Goal: Information Seeking & Learning: Compare options

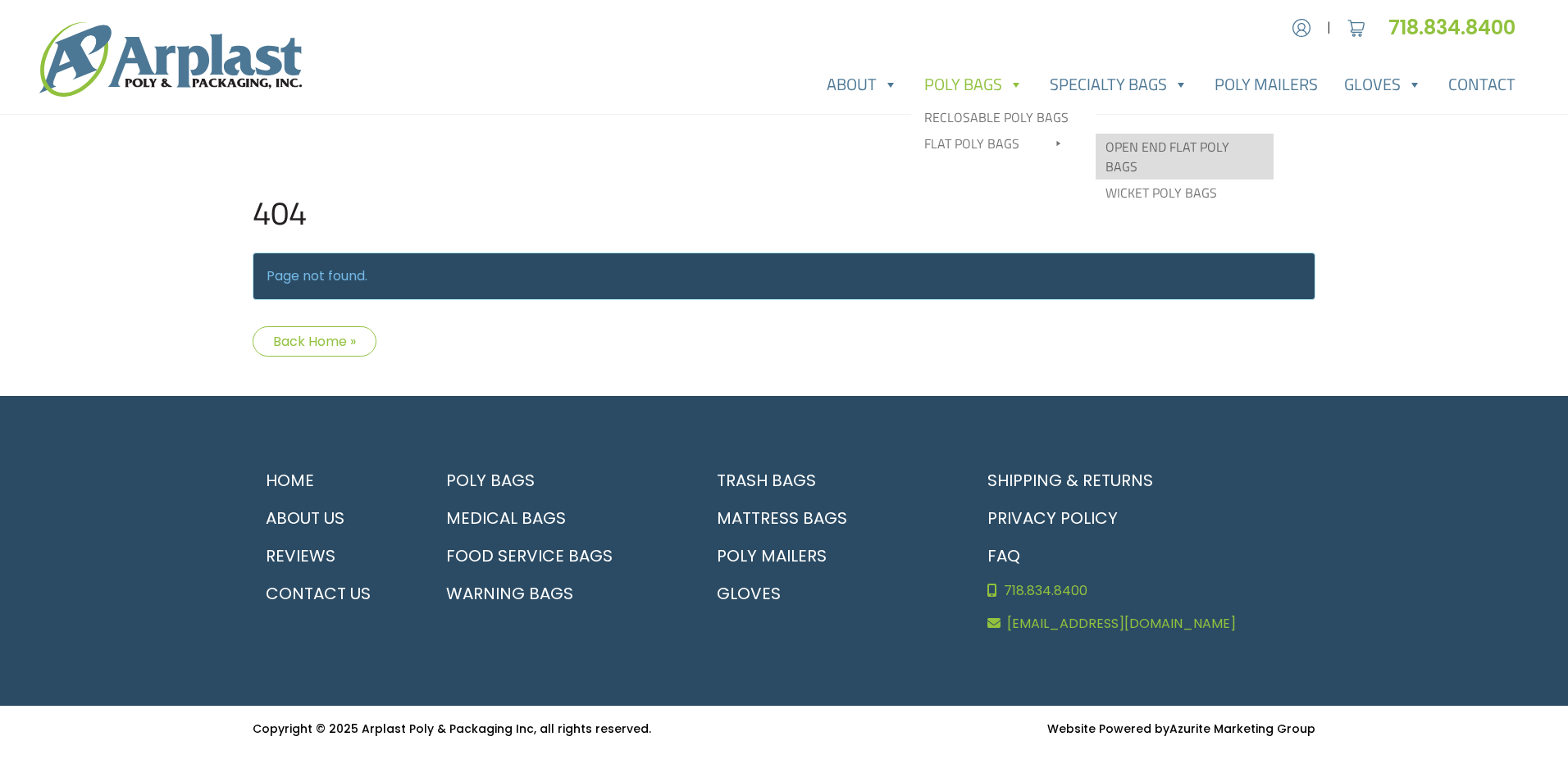
type input "MR"
click at [1140, 153] on link "Open End Flat Poly Bags" at bounding box center [1184, 156] width 178 height 46
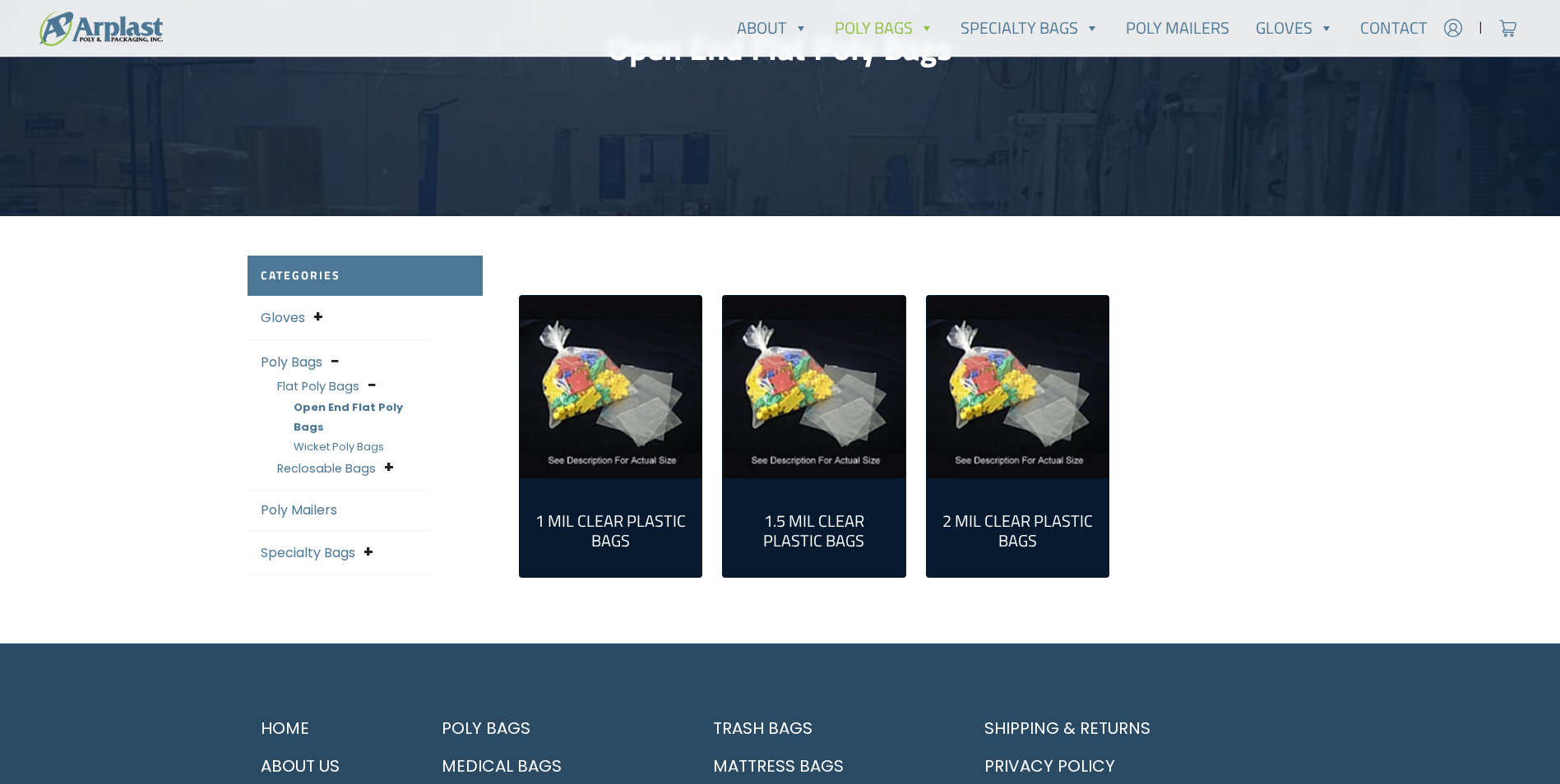
scroll to position [247, 0]
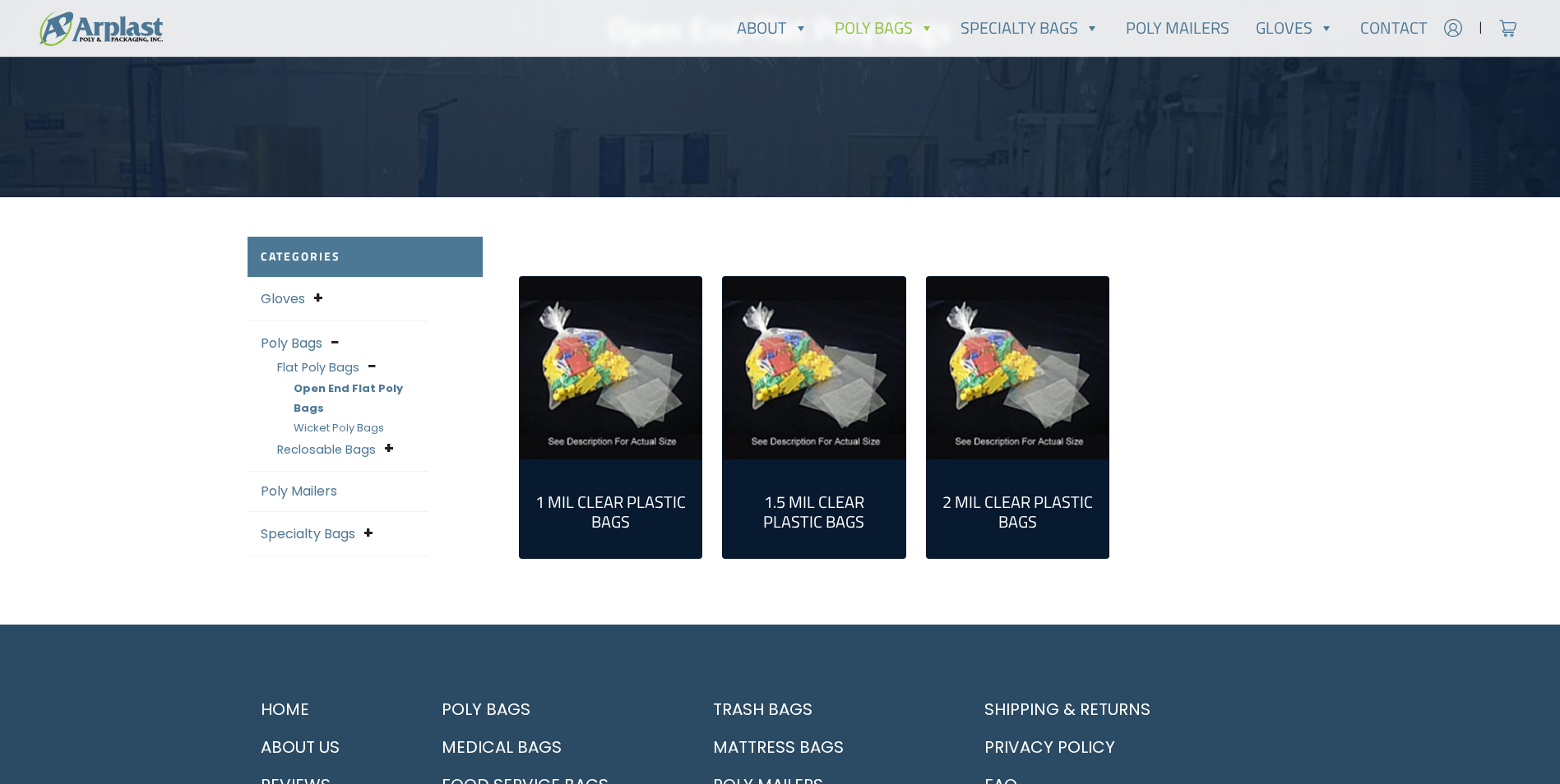
type input "MR"
click at [635, 385] on img "Visit product category 1 Mil Clear Plastic Bags" at bounding box center [611, 369] width 183 height 183
click at [983, 410] on img "Visit product category 2 Mil Clear Plastic Bags" at bounding box center [1018, 369] width 183 height 183
click at [581, 449] on img "Visit product category 1 Mil Clear Plastic Bags" at bounding box center [611, 369] width 183 height 183
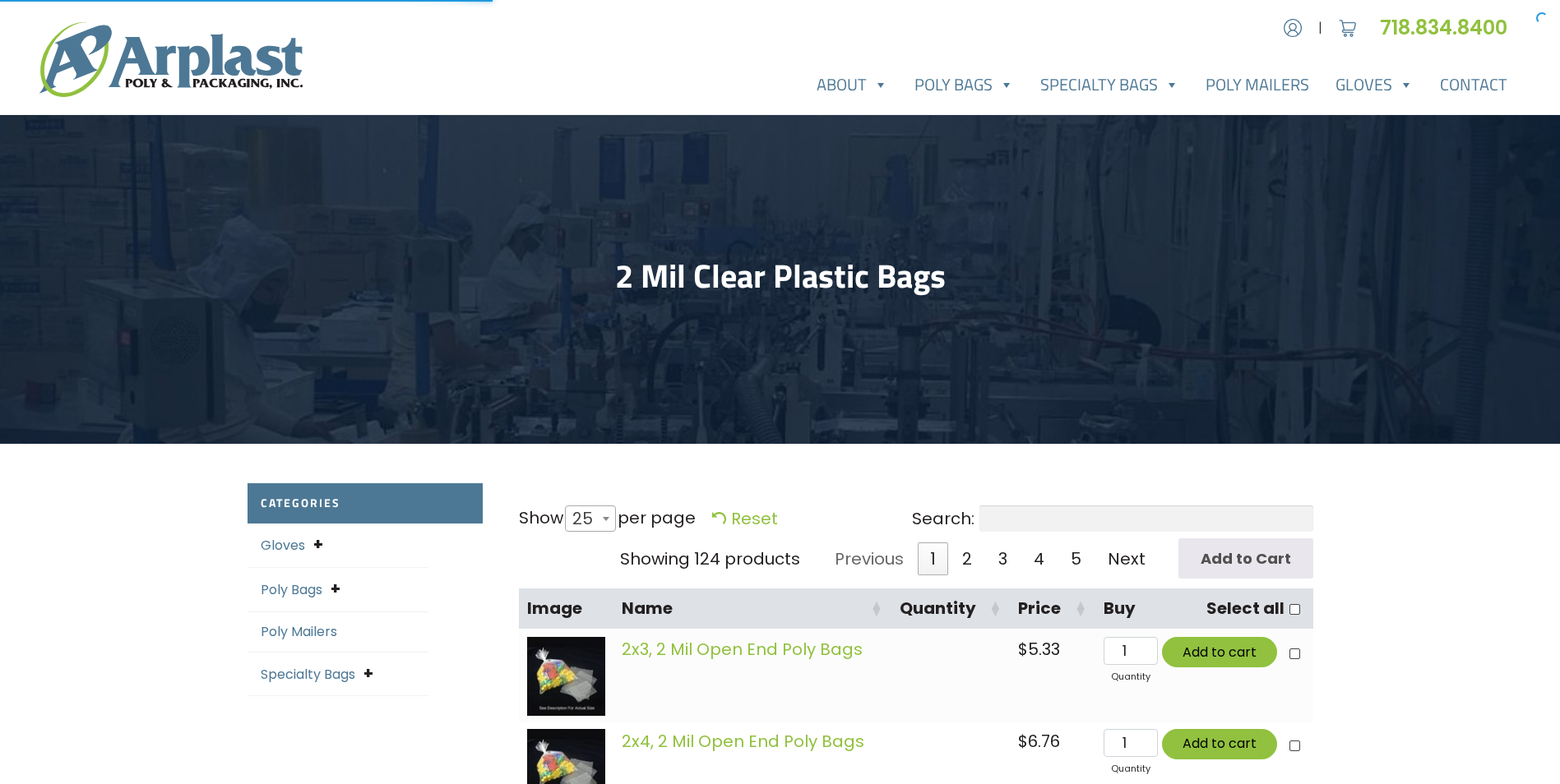
select select "25"
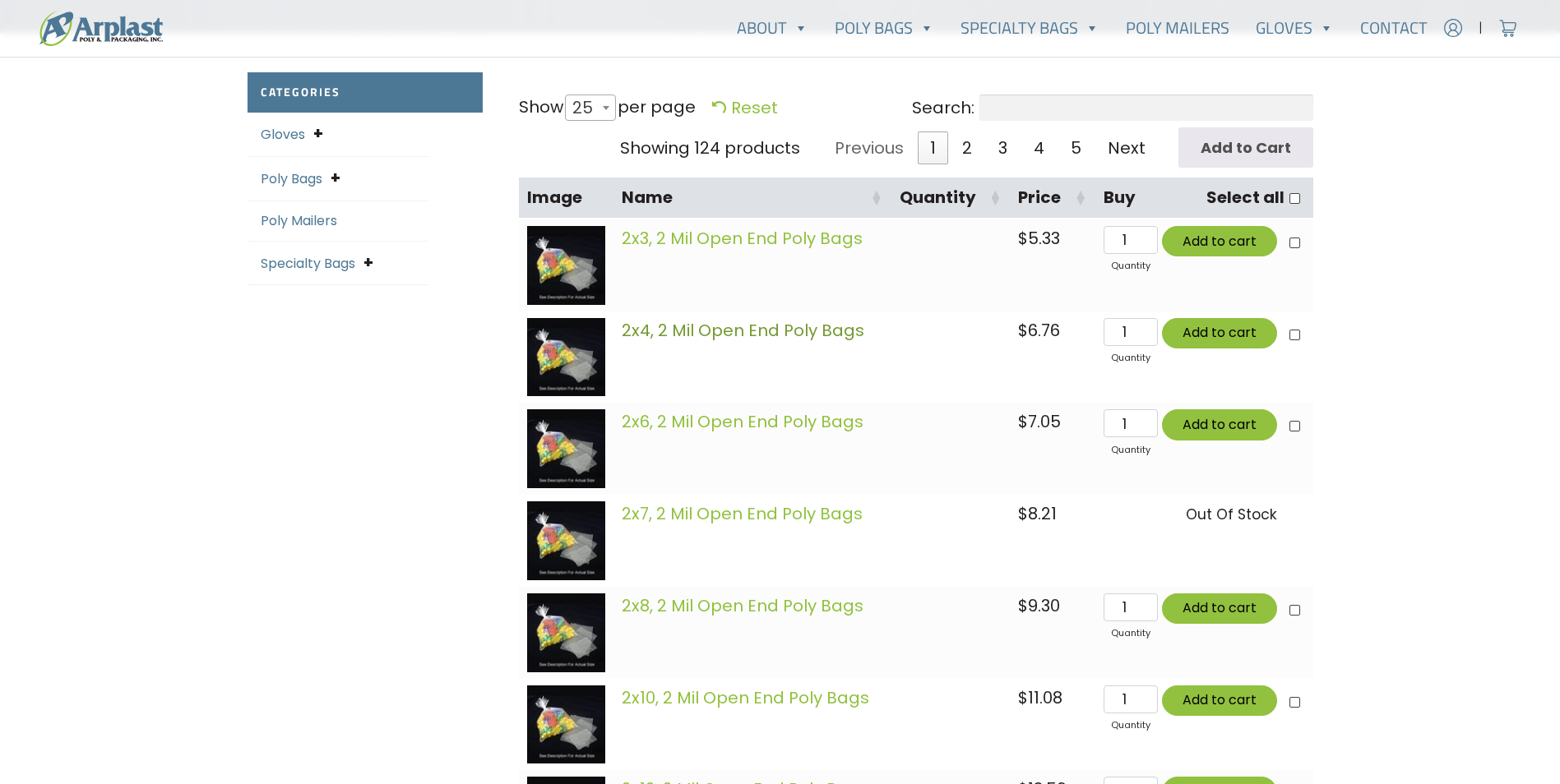
scroll to position [247, 0]
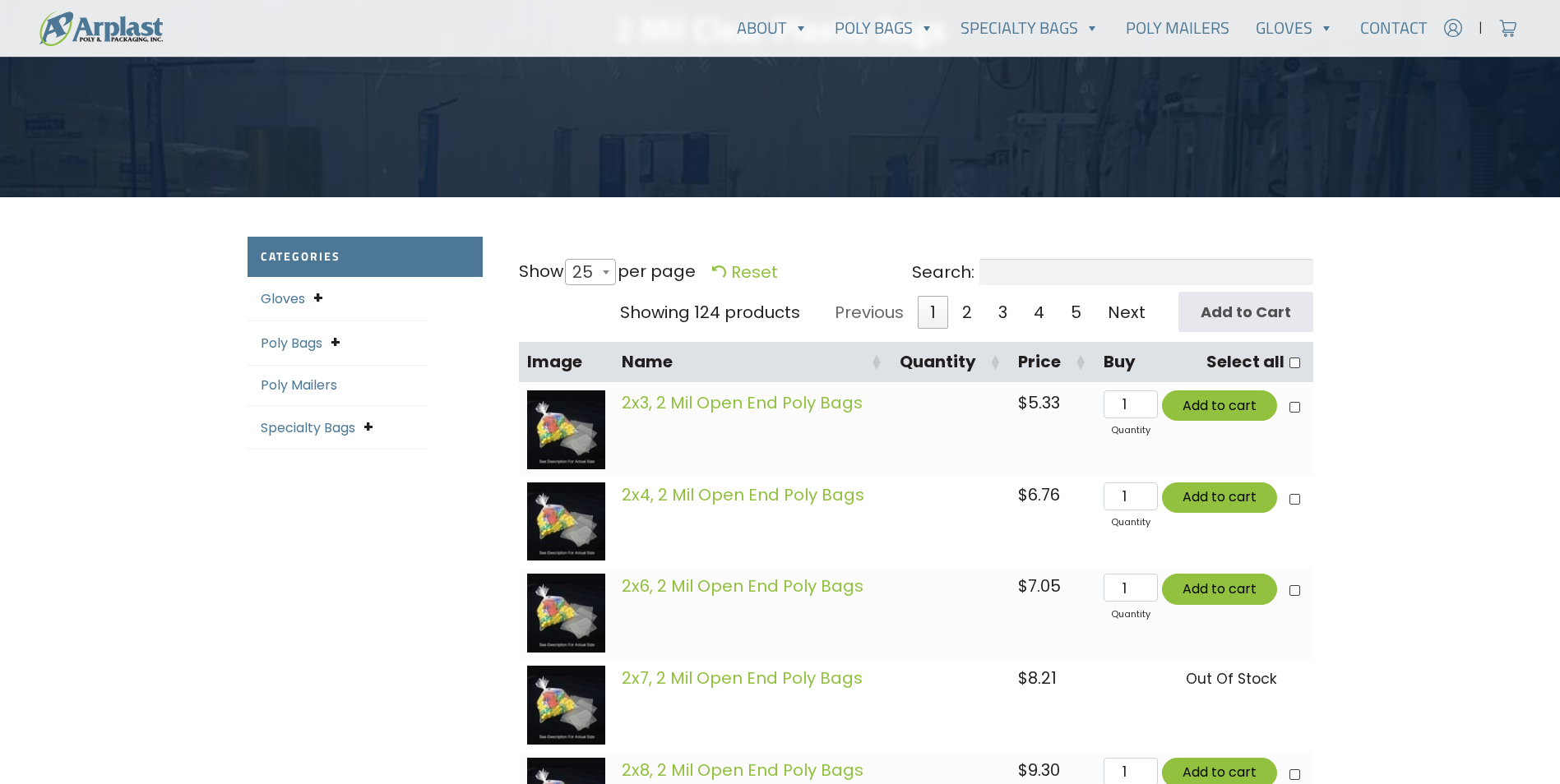
type input "MR"
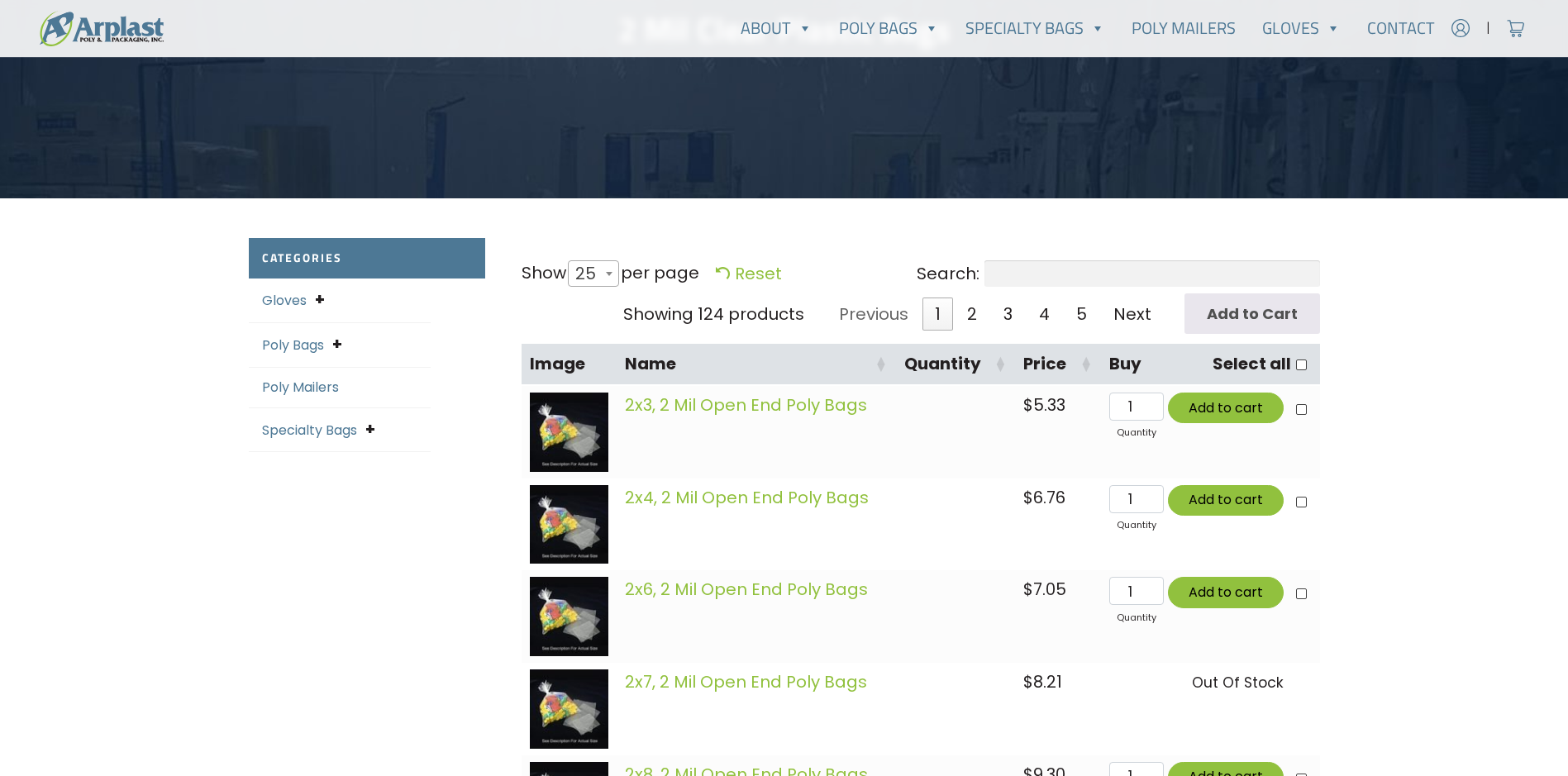
click at [609, 269] on span at bounding box center [608, 274] width 17 height 24
click at [609, 260] on select "10 25 50 100 All" at bounding box center [588, 260] width 45 height 1
select select "50"
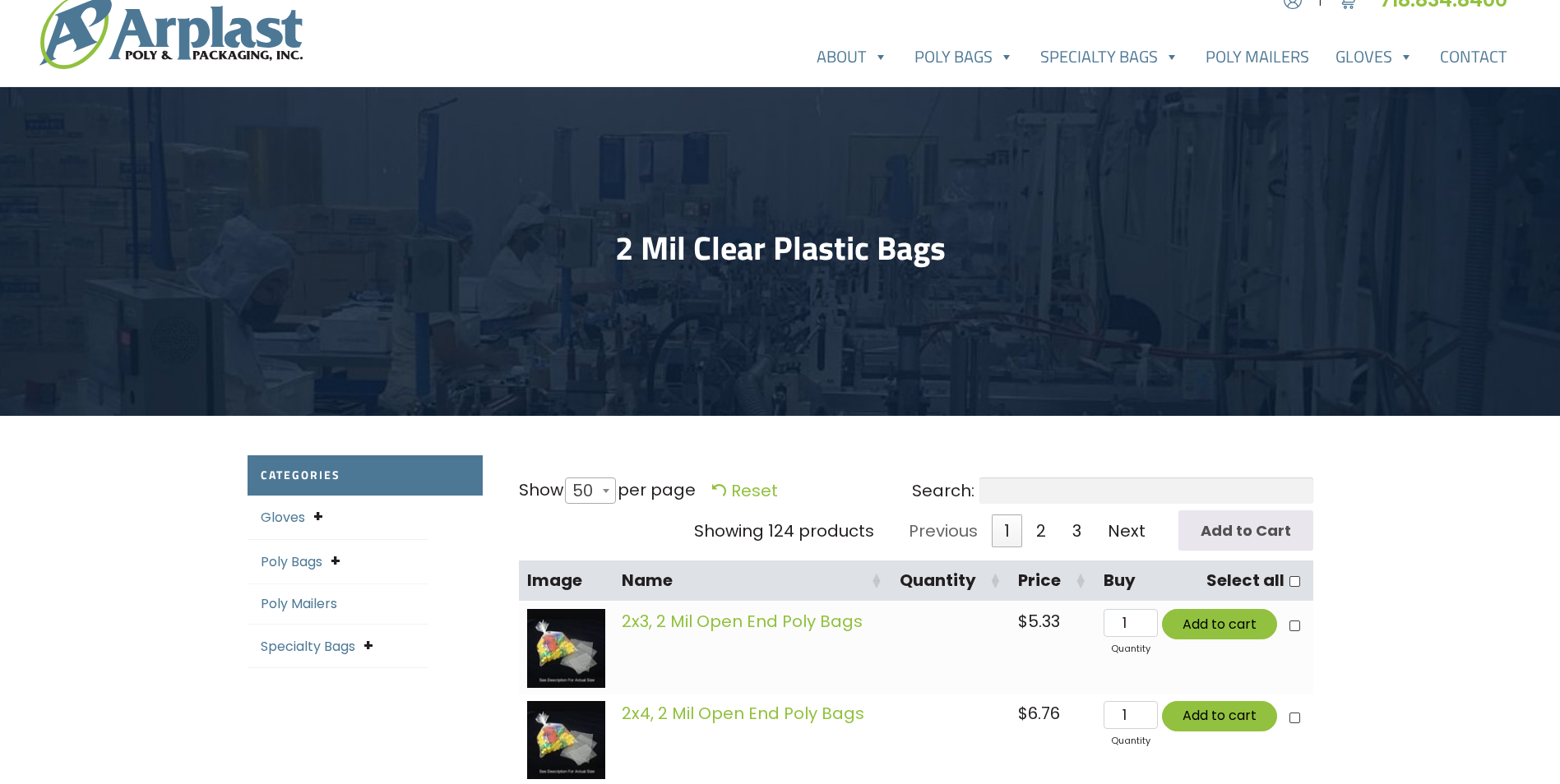
scroll to position [0, 0]
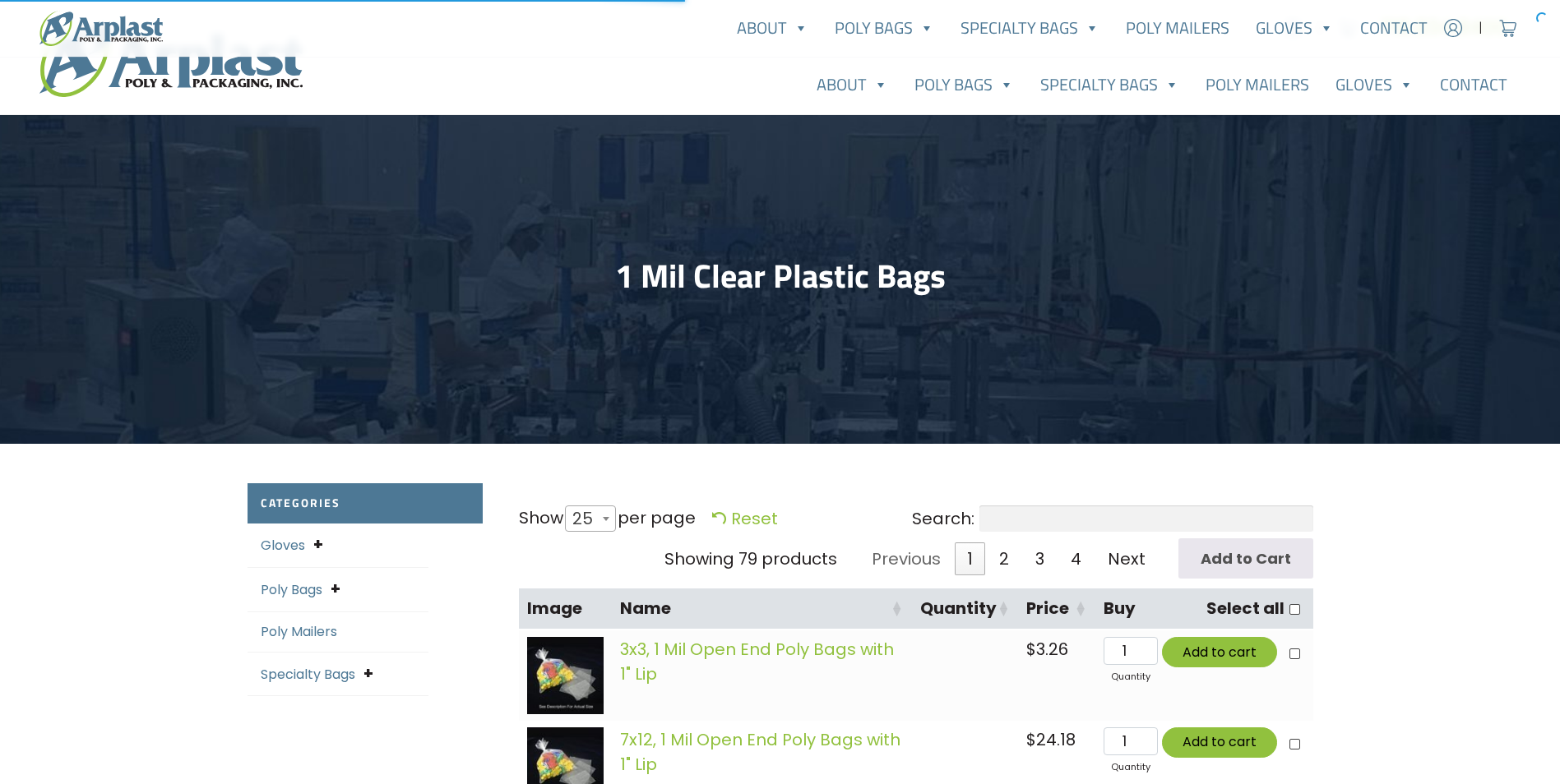
select select "25"
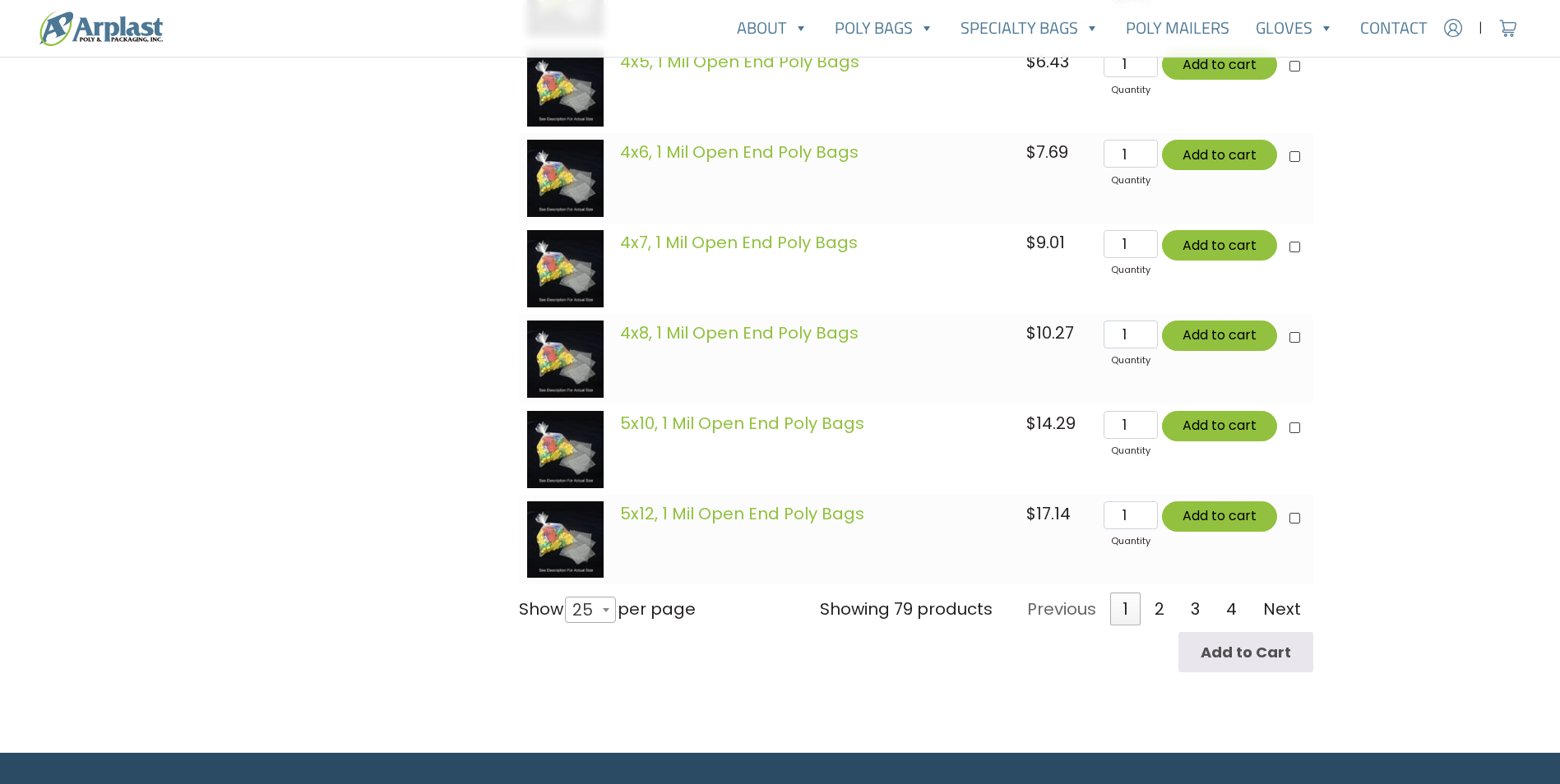
scroll to position [2383, 0]
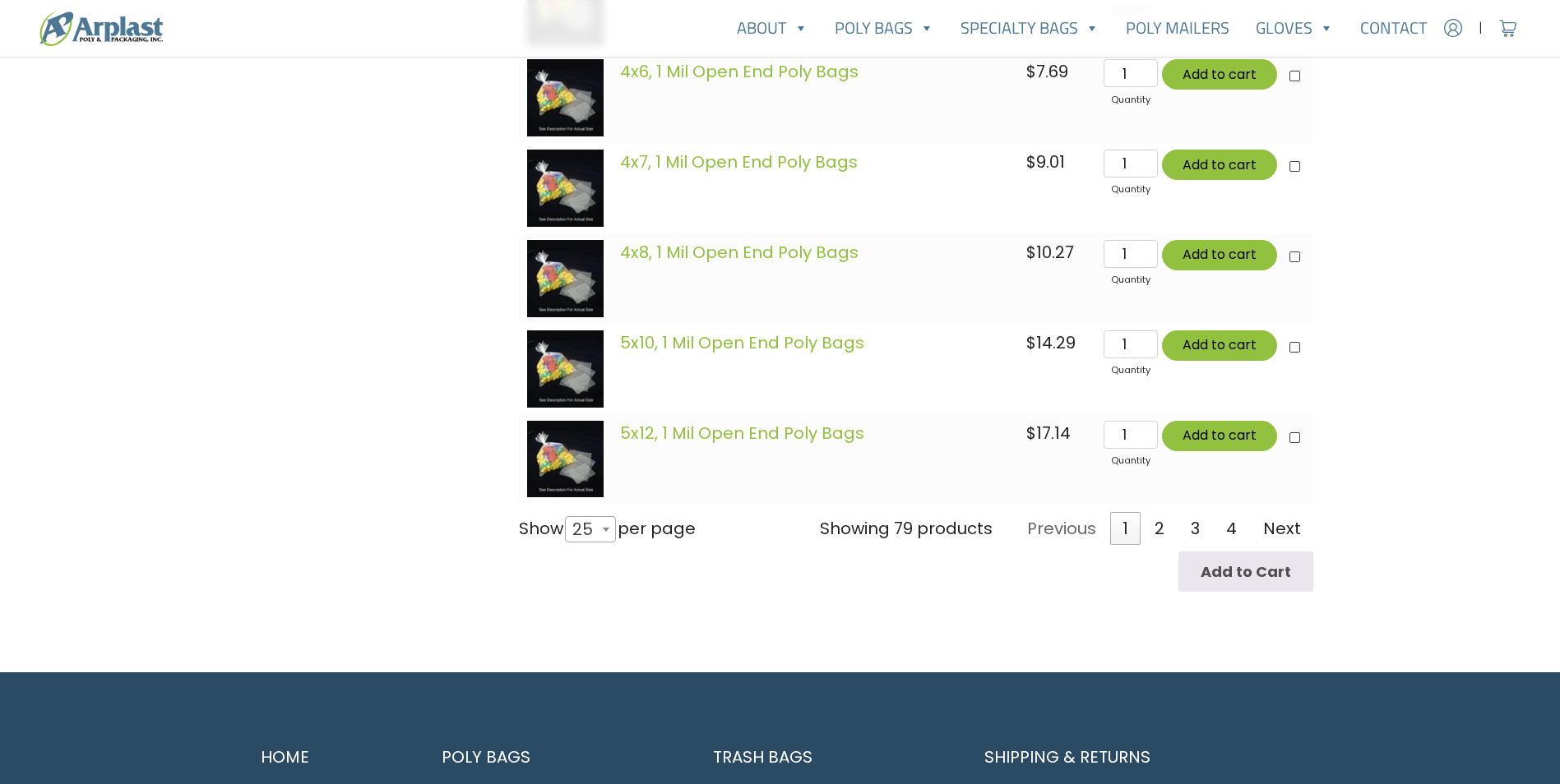
type input "MR"
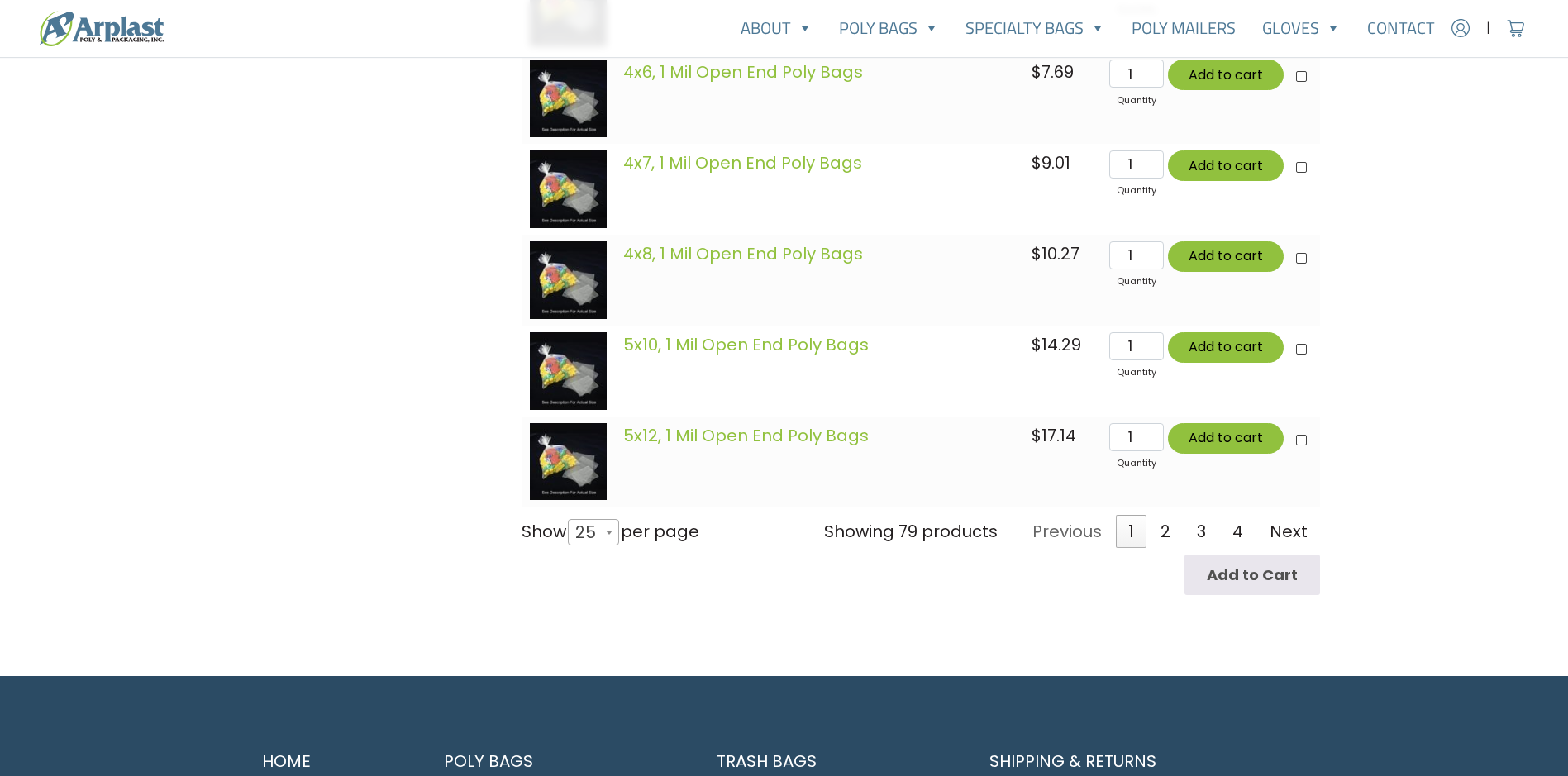
click at [592, 530] on span "25" at bounding box center [591, 531] width 44 height 39
click at [592, 519] on select "10 25 50 100 All" at bounding box center [588, 518] width 45 height 1
select select "50"
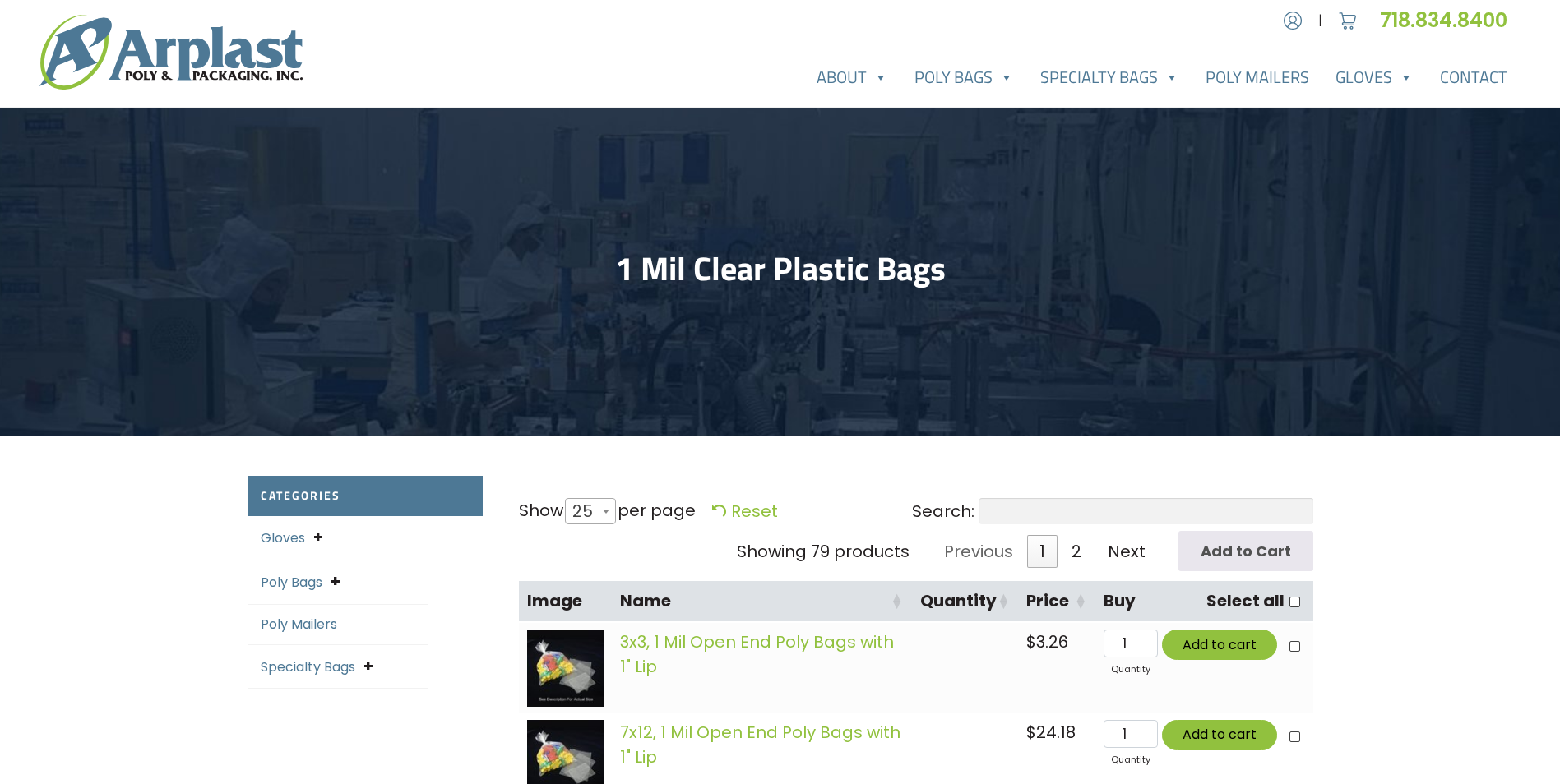
scroll to position [0, 0]
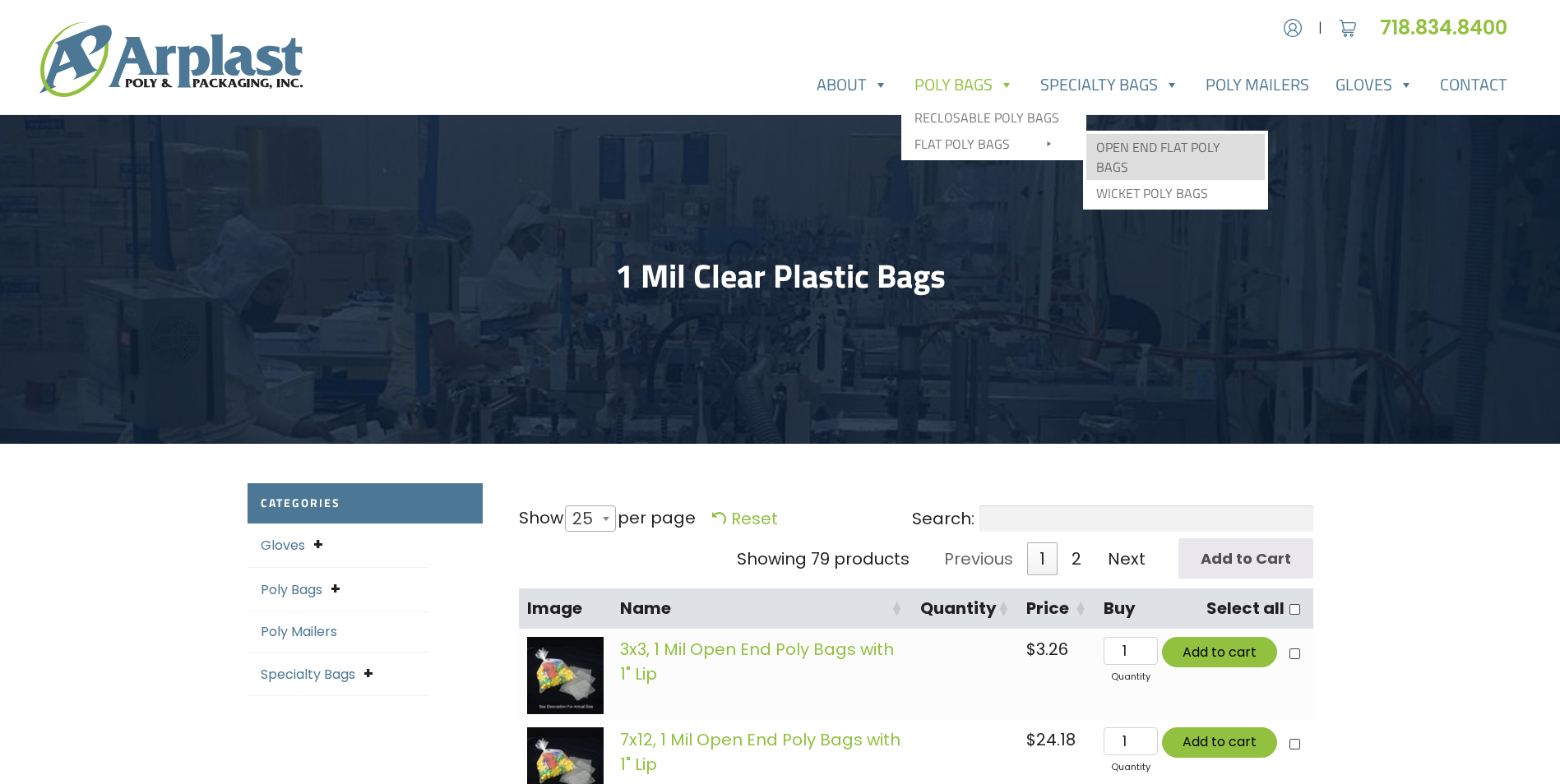
click at [1123, 151] on link "Open End Flat Poly Bags" at bounding box center [1175, 156] width 178 height 46
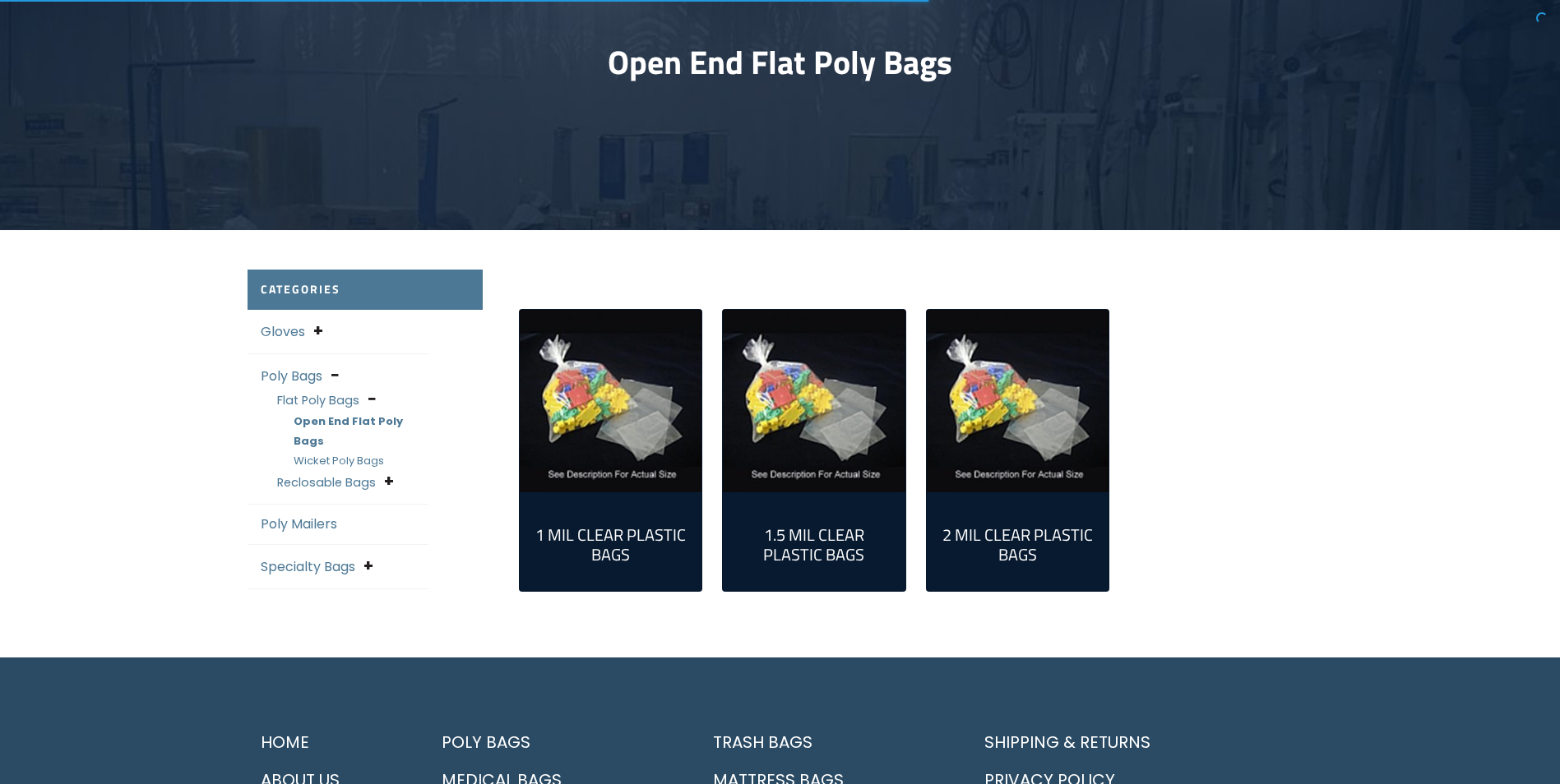
scroll to position [247, 0]
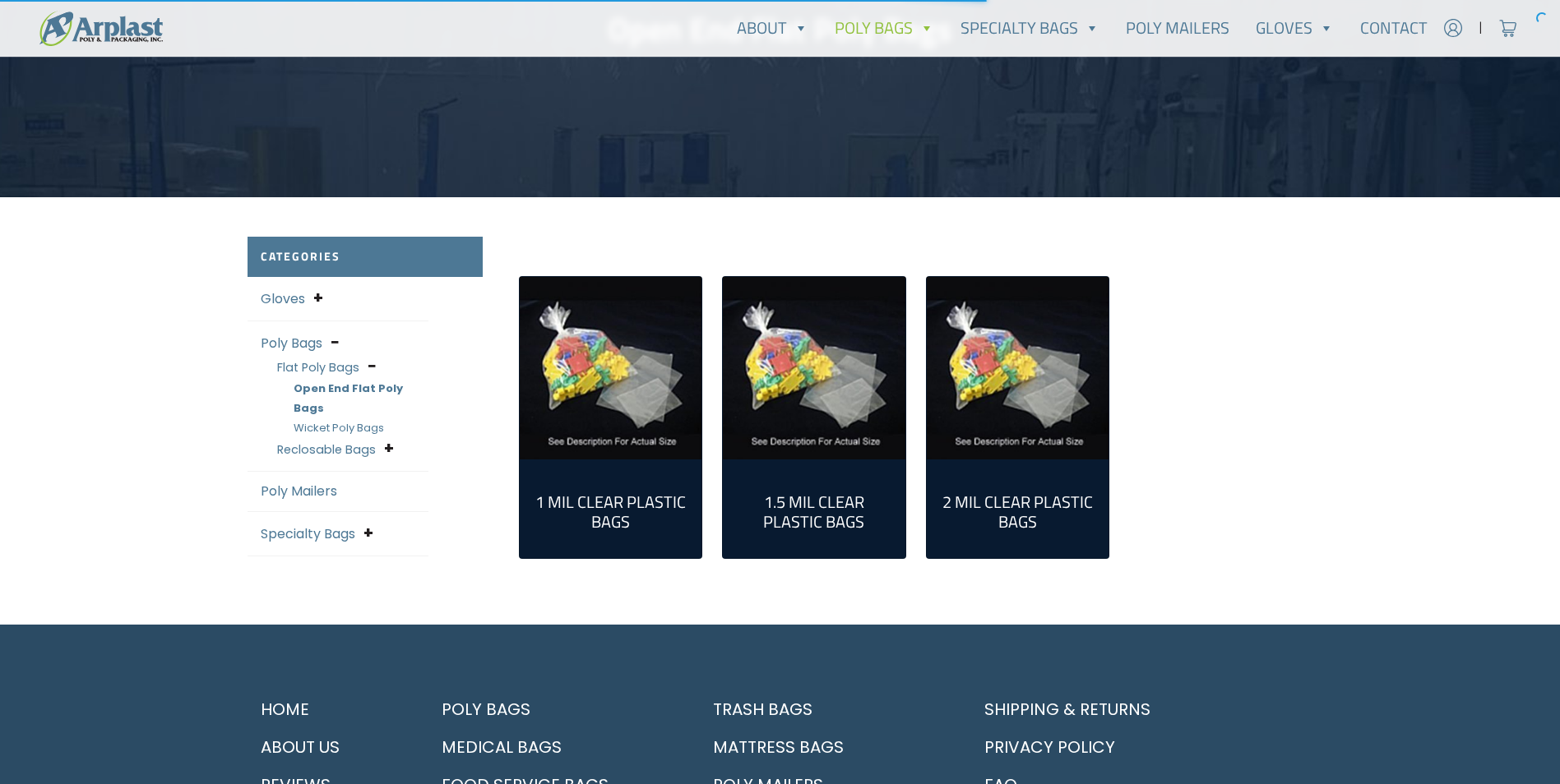
type input "MR"
click at [1010, 373] on img "Visit product category 2 Mil Clear Plastic Bags" at bounding box center [1018, 369] width 183 height 183
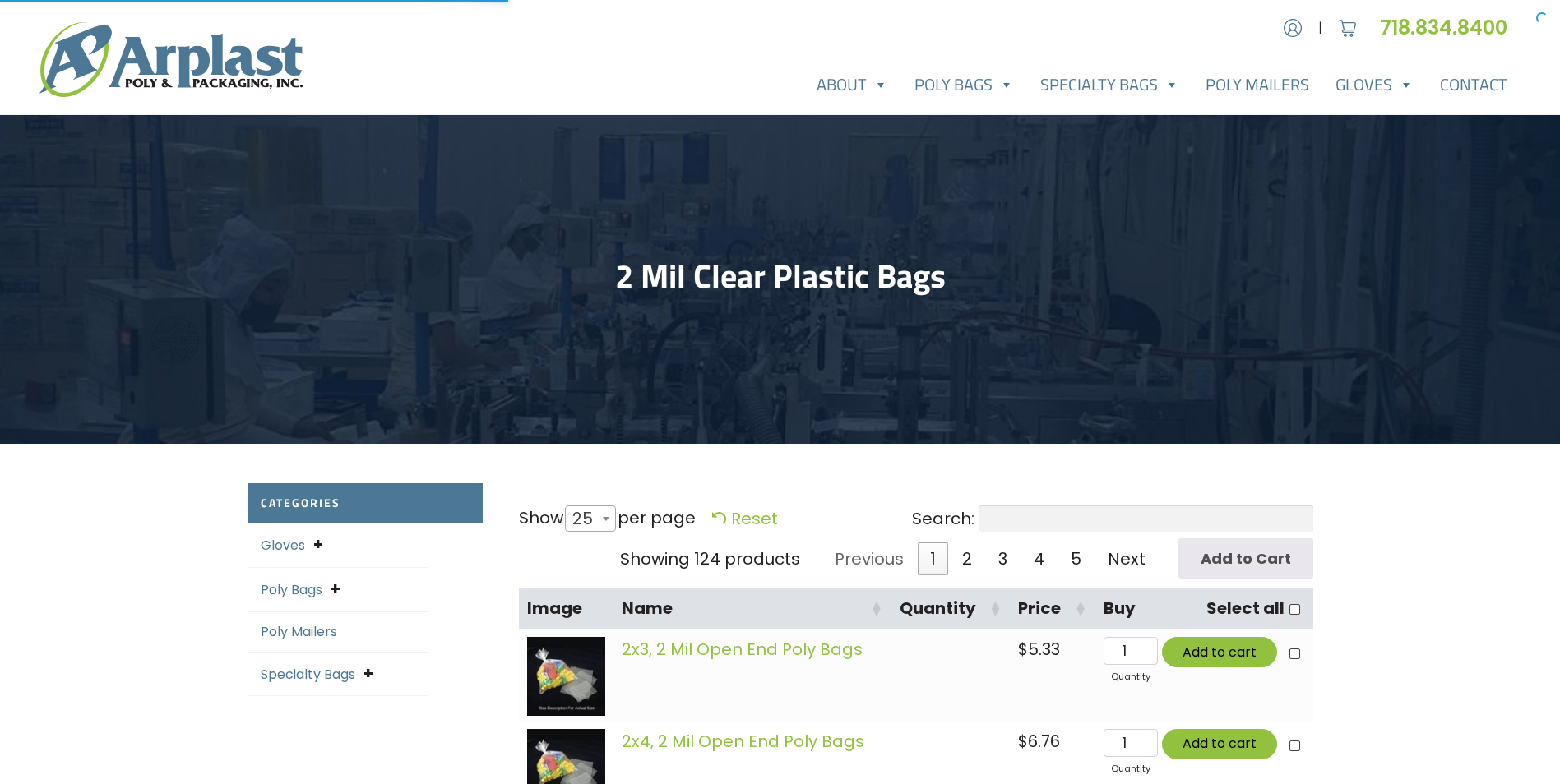
select select "25"
type input "MR"
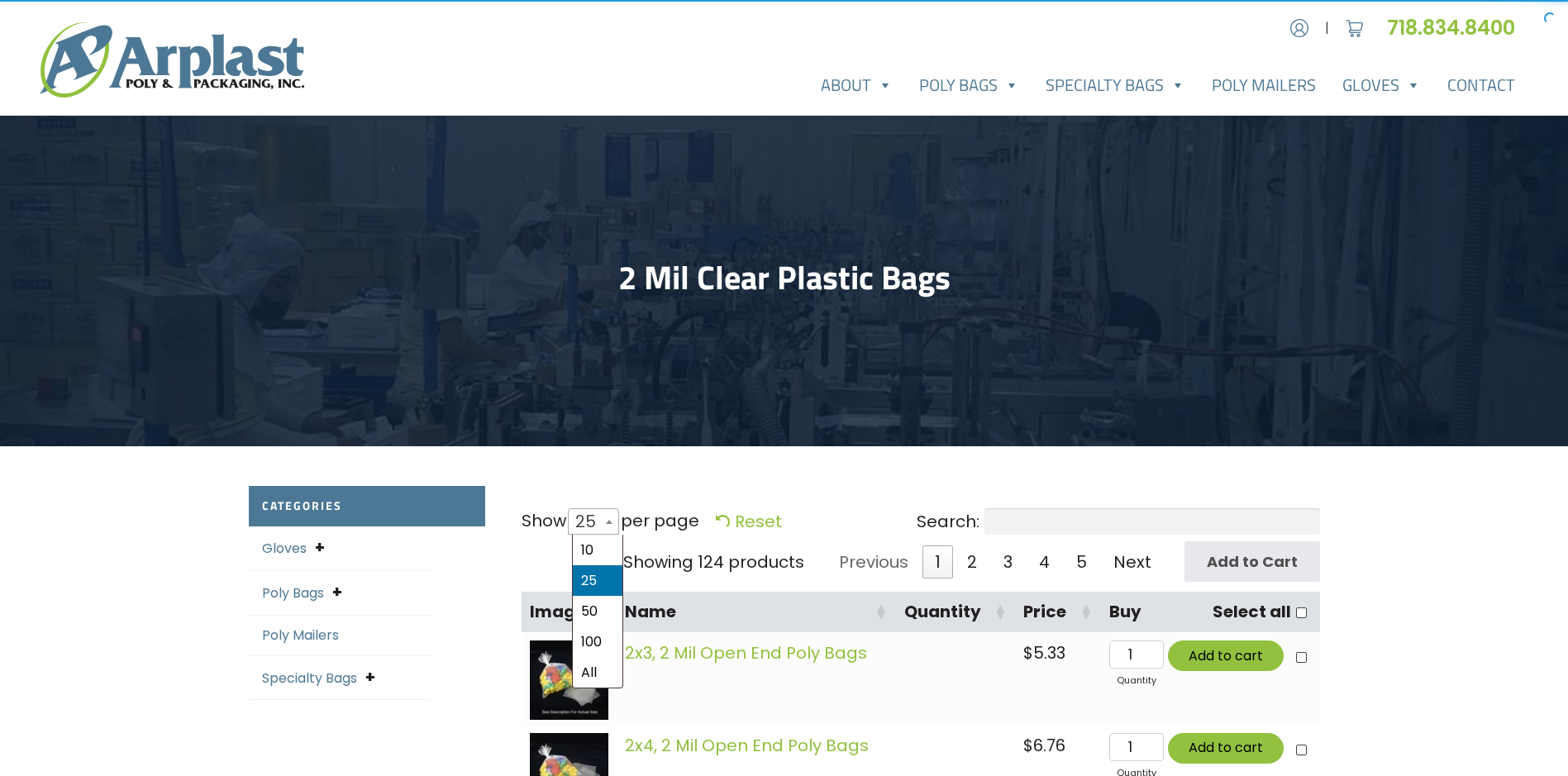
drag, startPoint x: 609, startPoint y: 524, endPoint x: 604, endPoint y: 563, distance: 39.3
click at [607, 533] on span at bounding box center [608, 522] width 17 height 24
click at [607, 509] on select "10 25 50 100 All" at bounding box center [588, 508] width 45 height 1
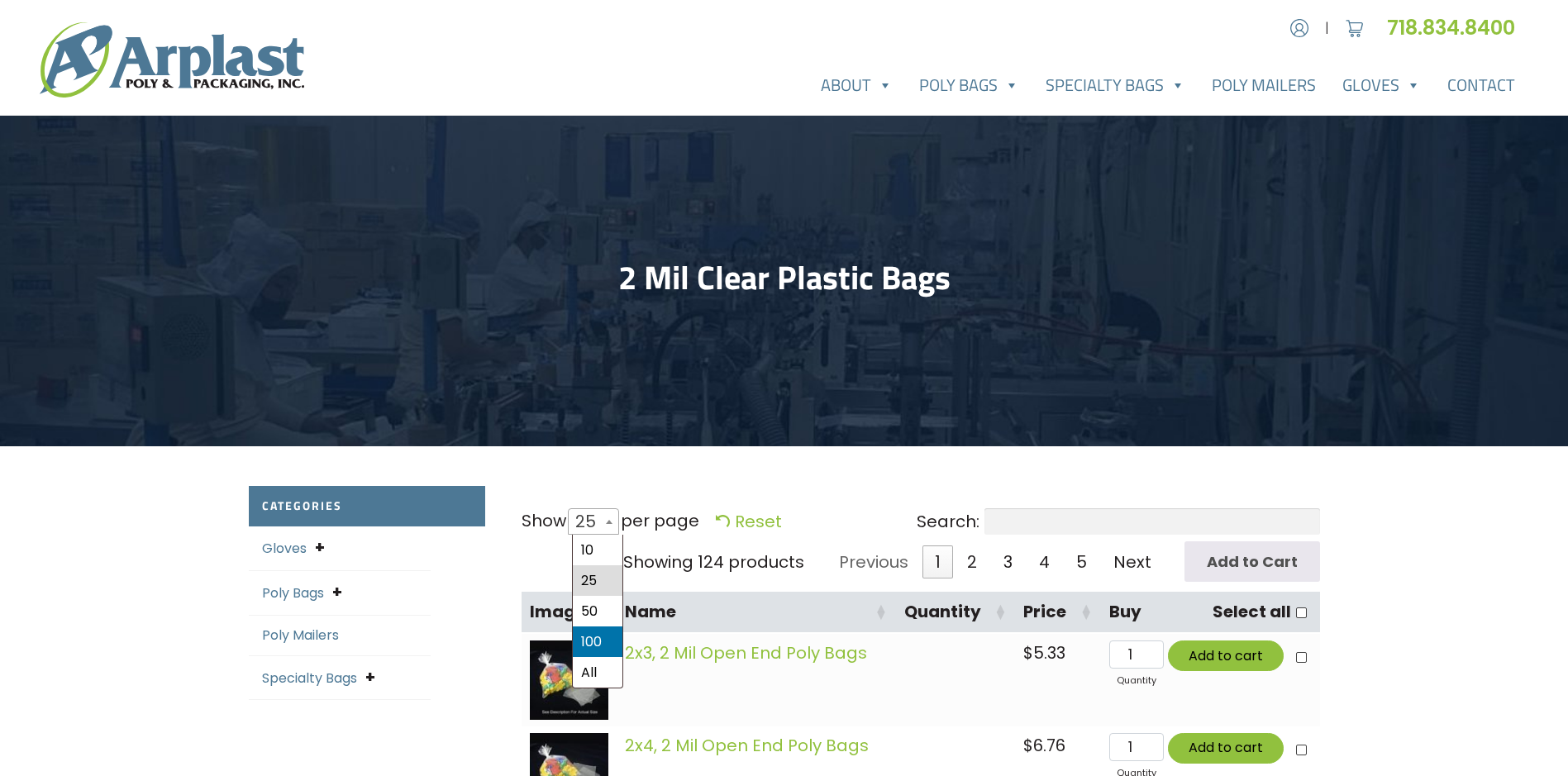
select select "100"
drag, startPoint x: 600, startPoint y: 521, endPoint x: 597, endPoint y: 530, distance: 9.5
click at [597, 530] on span "100" at bounding box center [593, 521] width 49 height 39
click at [597, 509] on select "10 25 50 100 All" at bounding box center [588, 508] width 45 height 1
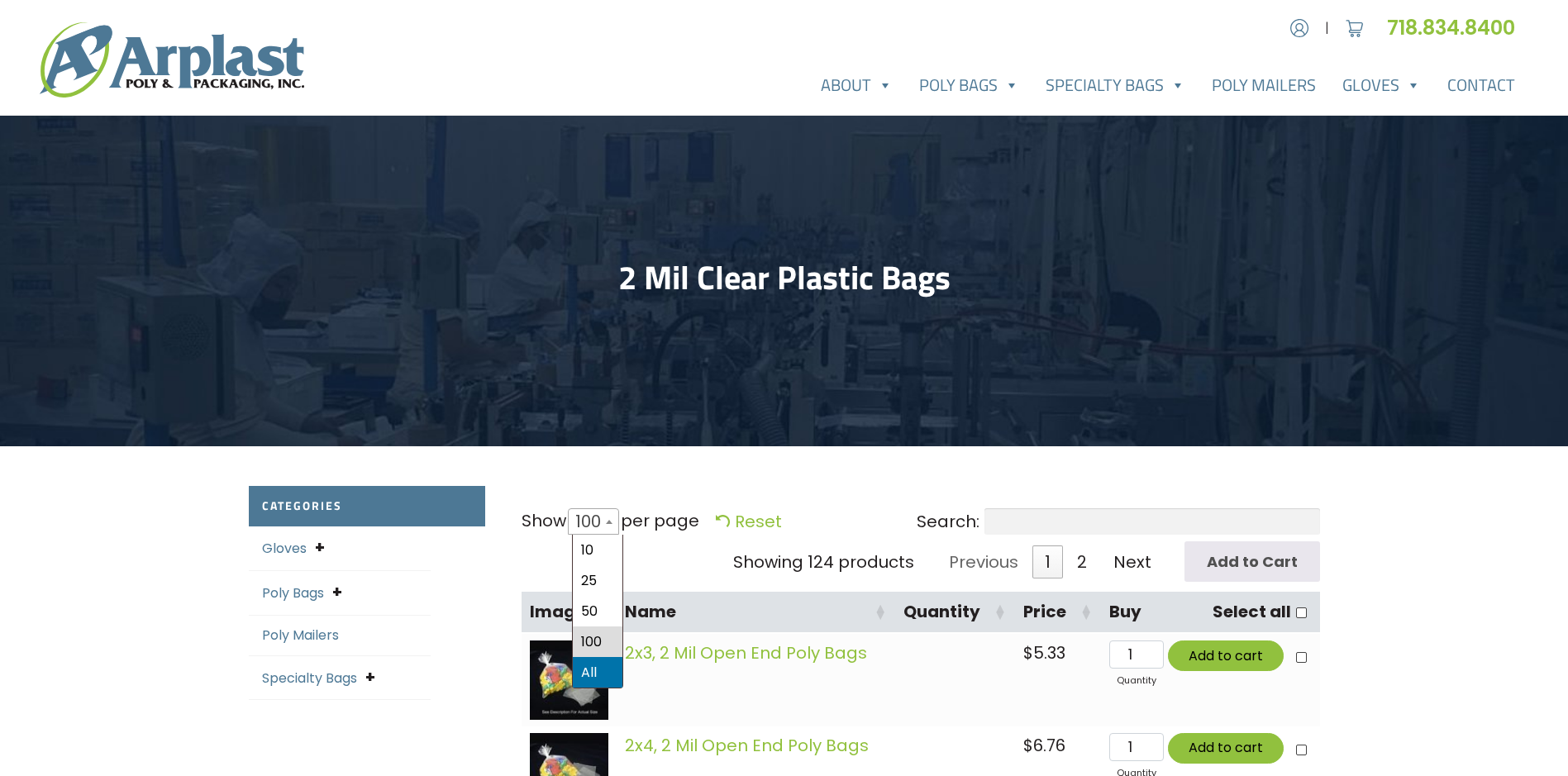
select select "-1"
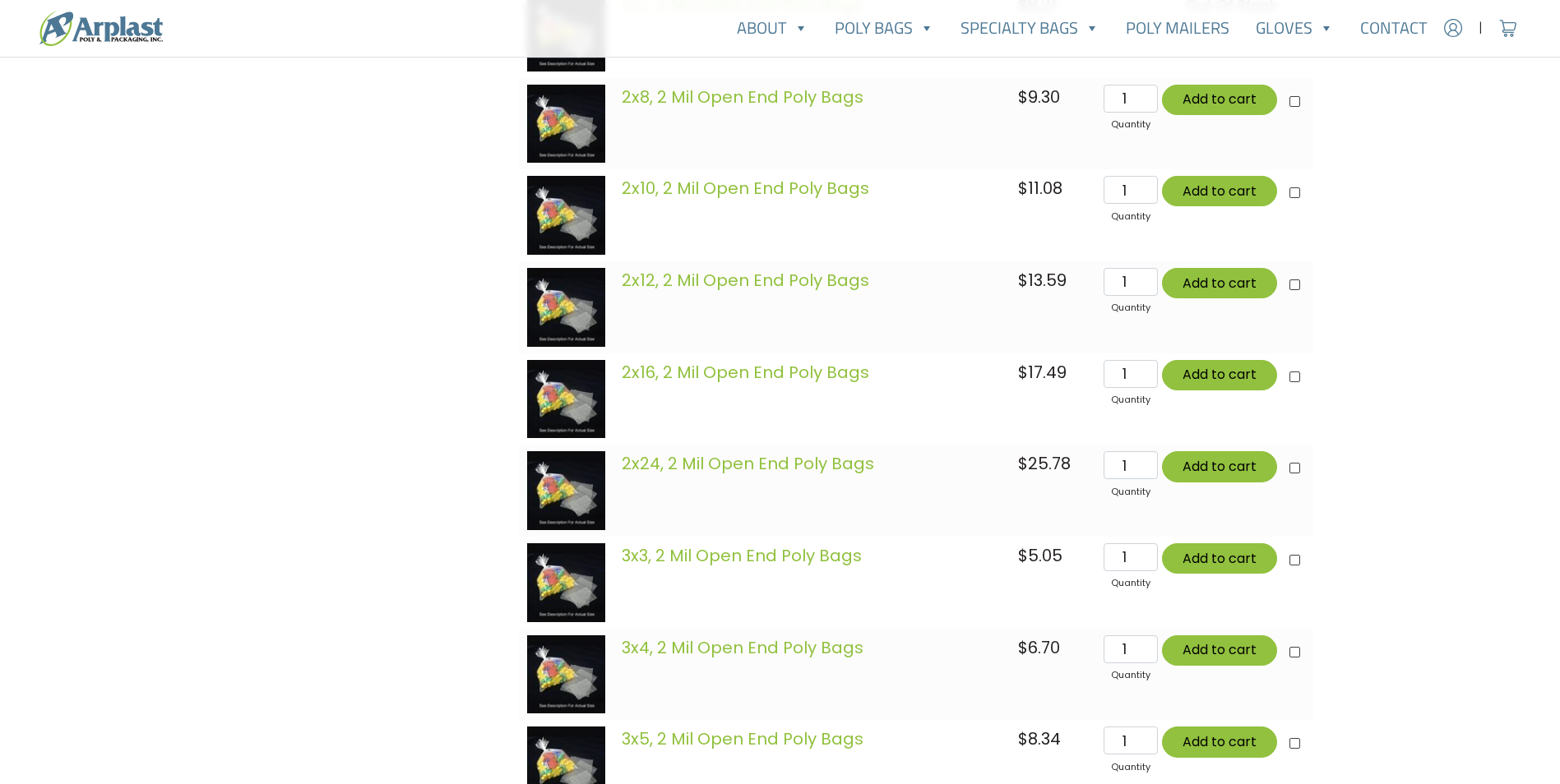
scroll to position [740, 0]
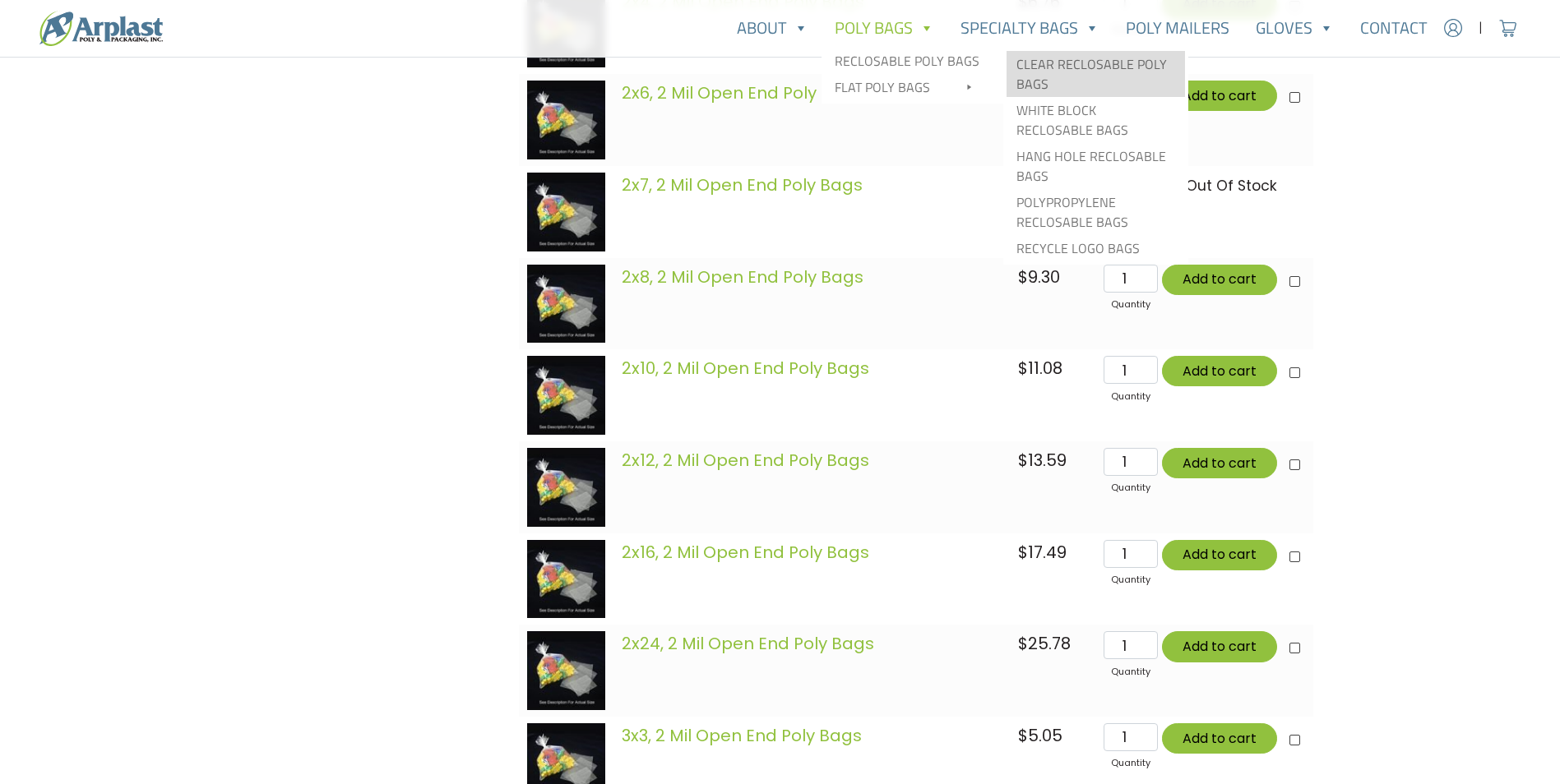
click at [1057, 60] on link "Clear Reclosable Poly Bags" at bounding box center [1095, 74] width 178 height 46
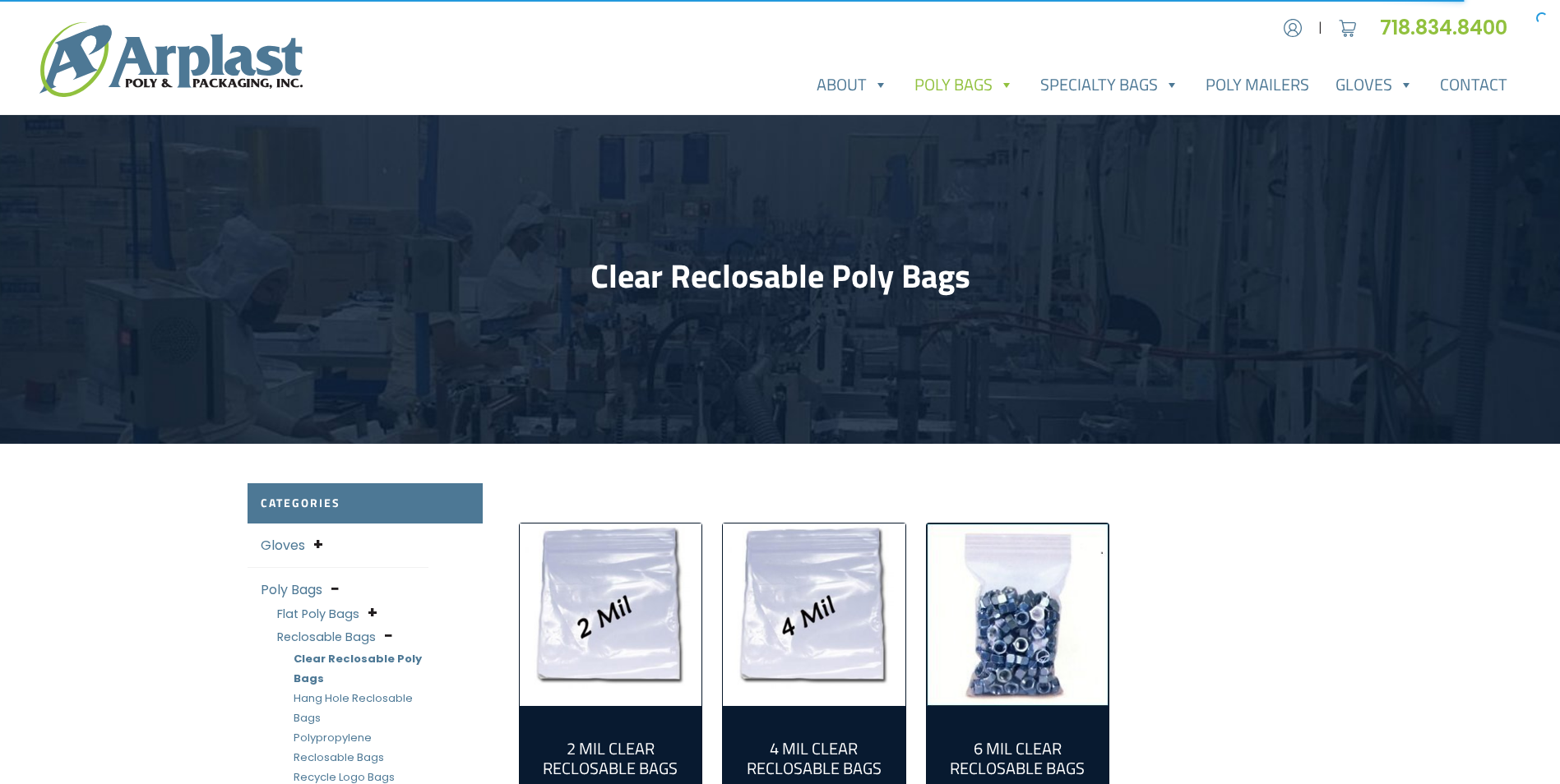
type input "MR"
click at [634, 609] on img "Visit product category 2 Mil Clear Reclosable Bags" at bounding box center [611, 615] width 183 height 183
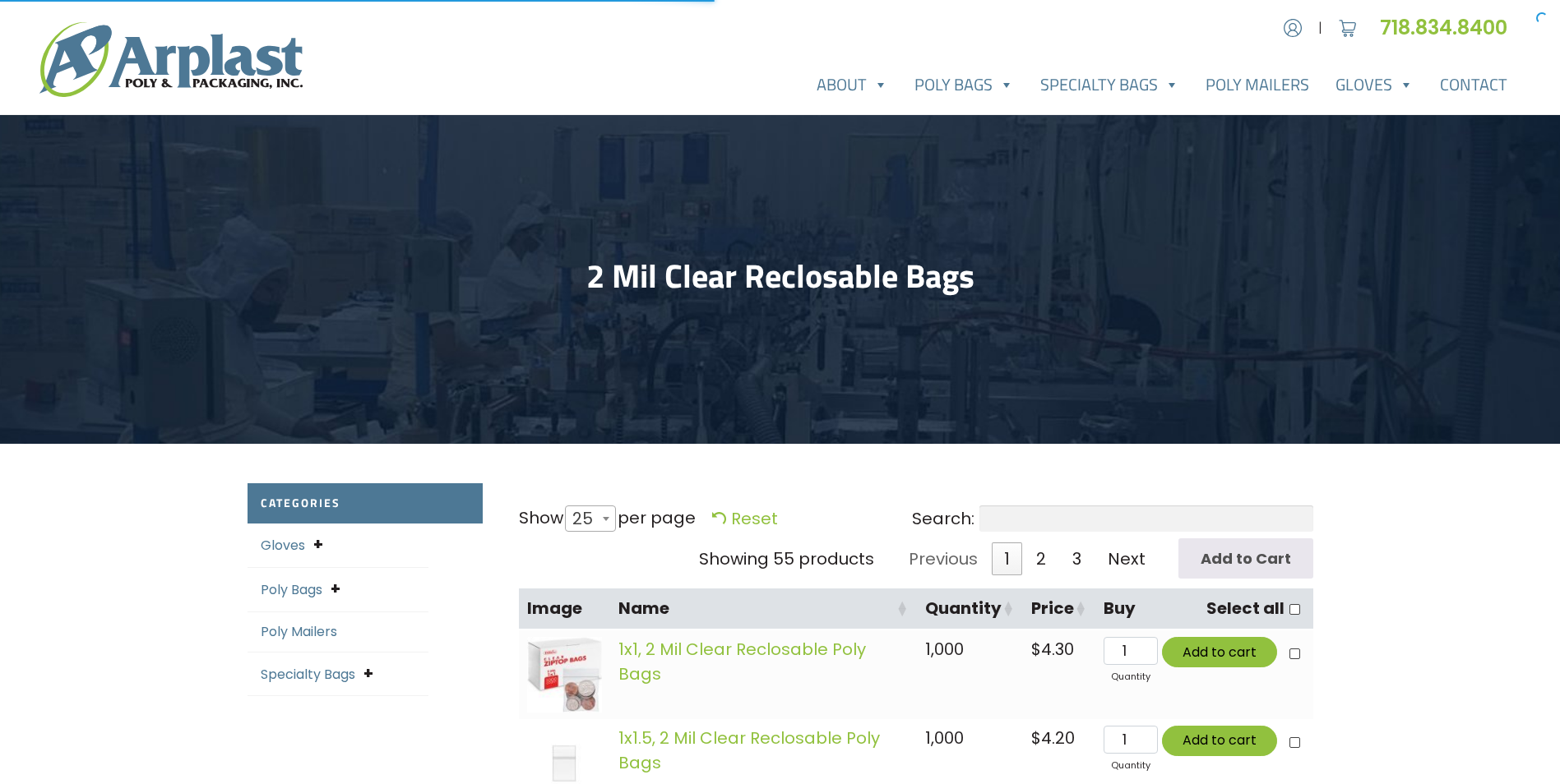
select select "25"
type input "MR"
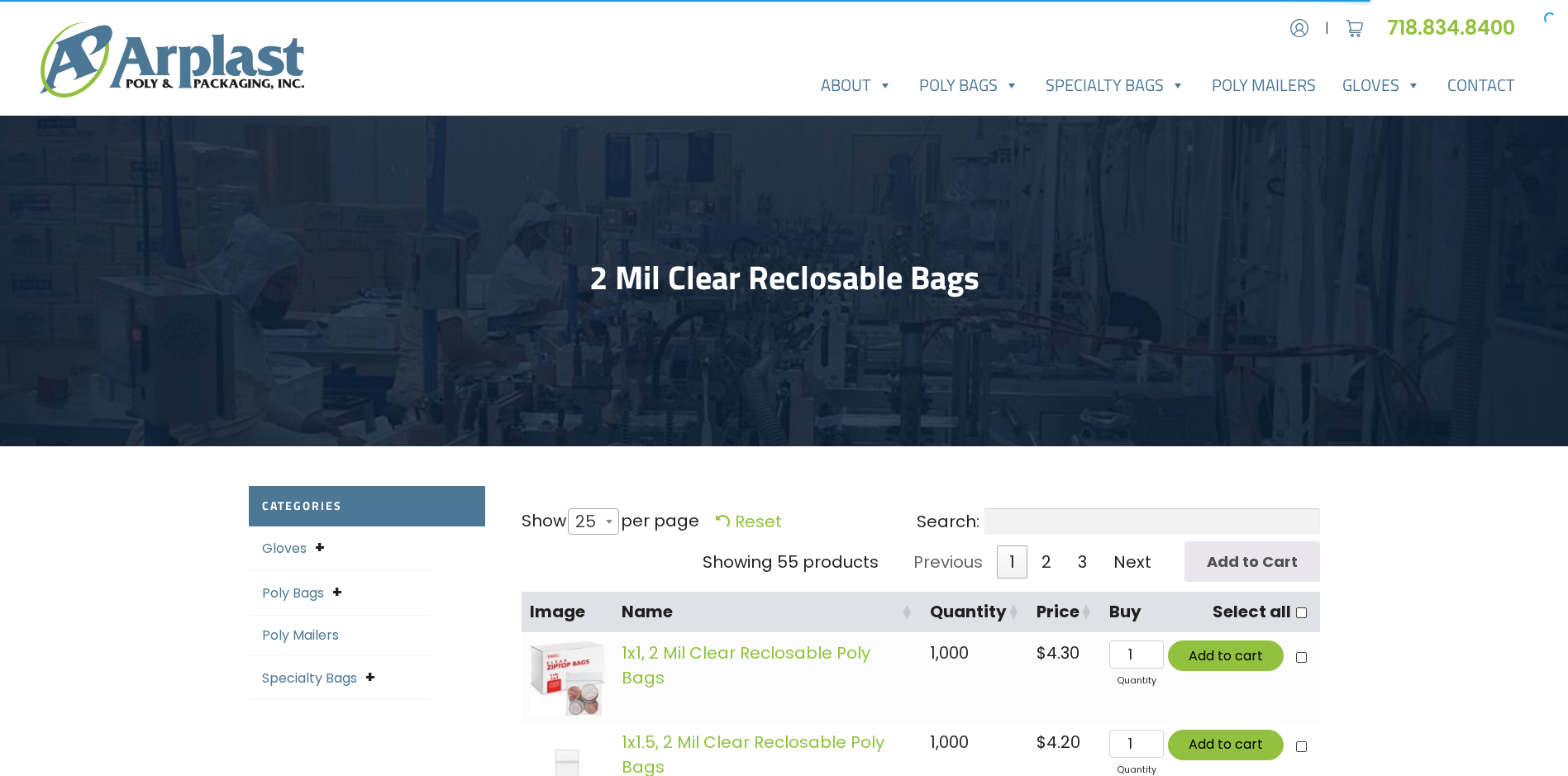
click at [591, 516] on span "25" at bounding box center [591, 521] width 44 height 39
click at [591, 509] on select "10 25 50 100 All" at bounding box center [588, 508] width 45 height 1
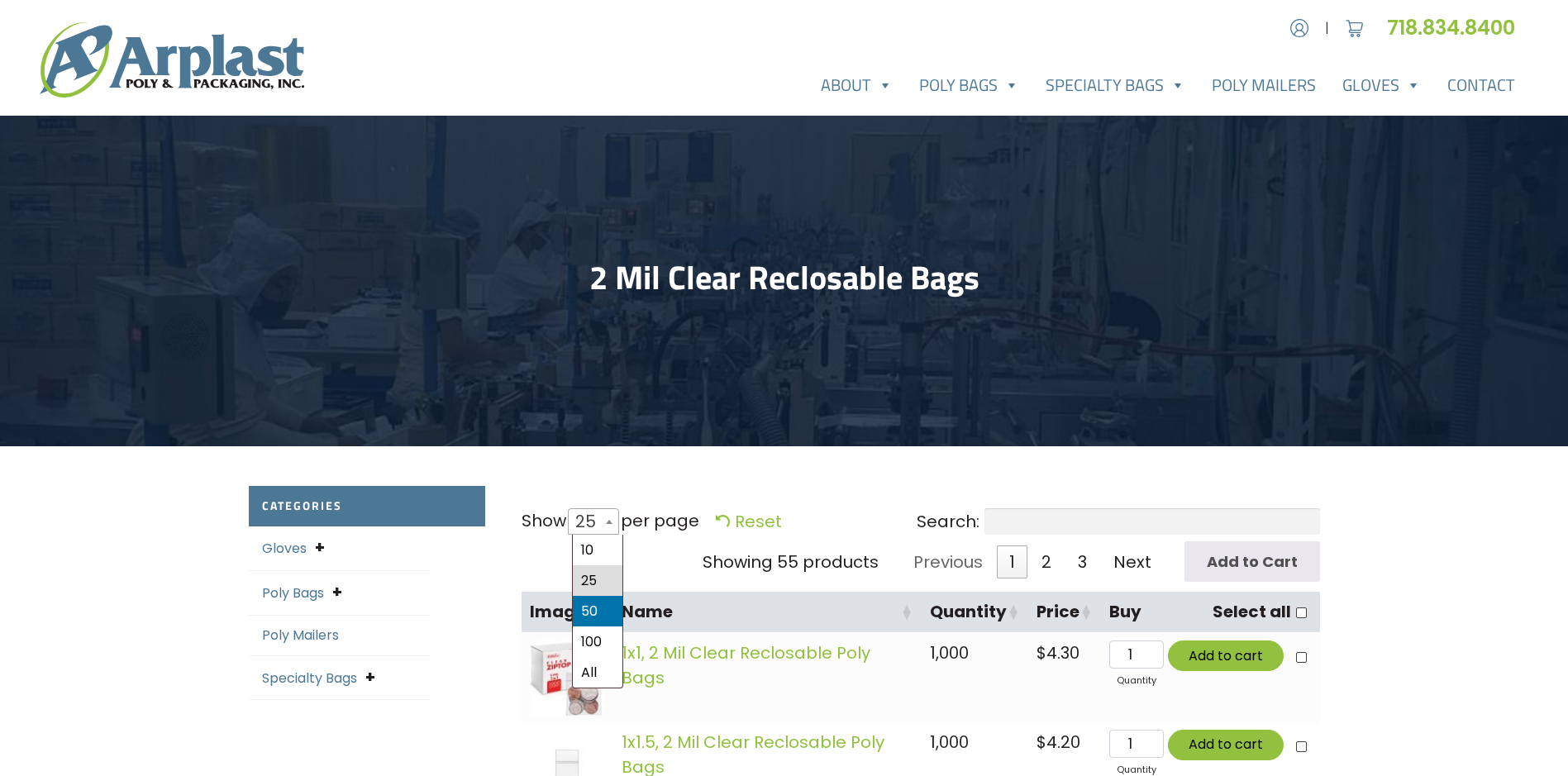
select select "50"
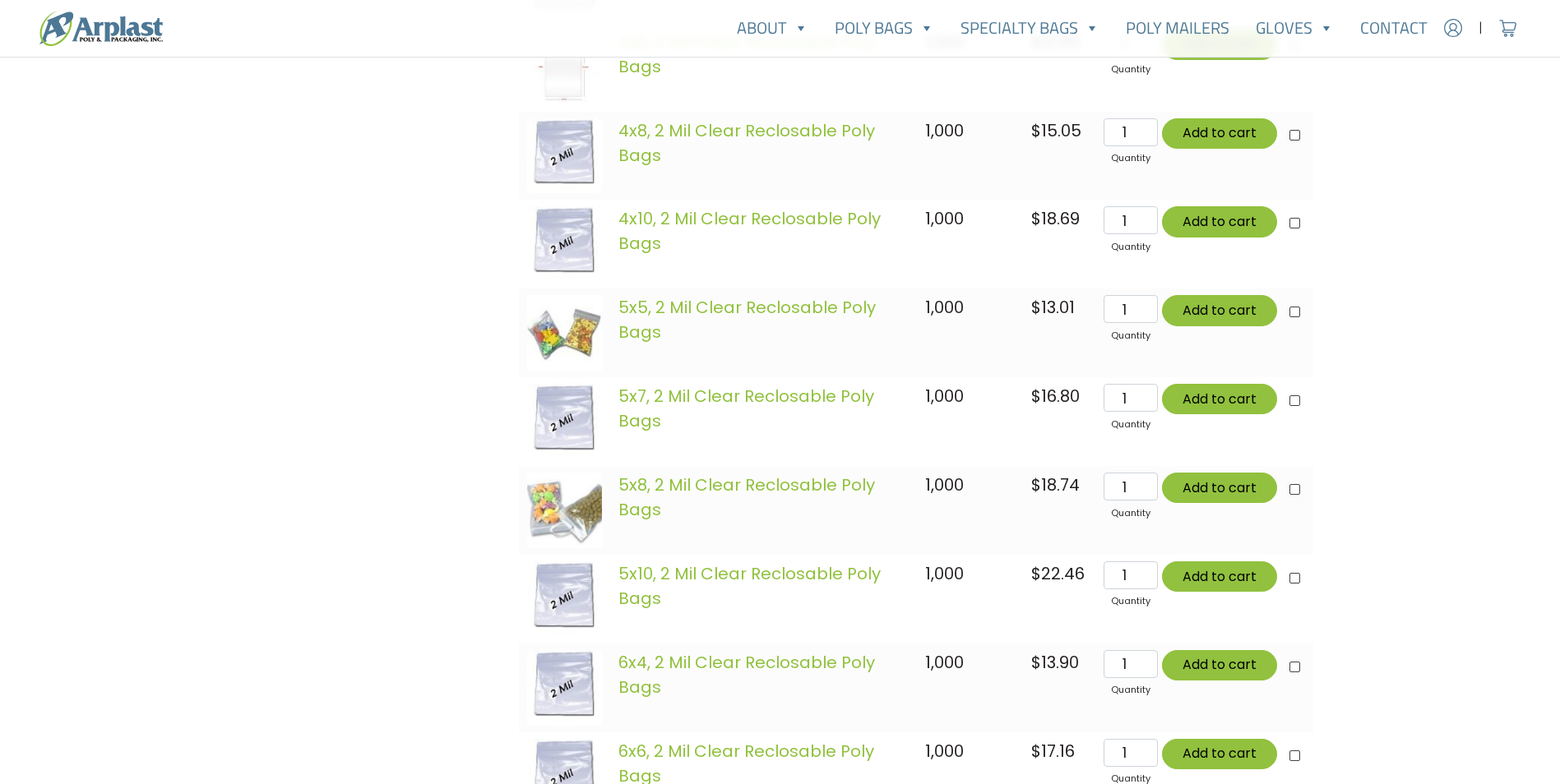
scroll to position [2713, 0]
